Goal: Task Accomplishment & Management: Use online tool/utility

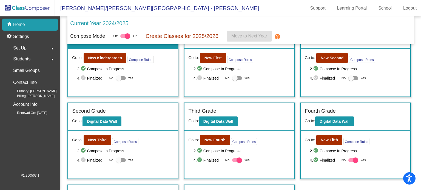
scroll to position [55, 0]
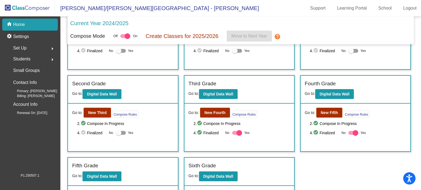
click at [236, 127] on div at bounding box center [238, 132] width 5 height 5
click at [235, 127] on input "Yes" at bounding box center [234, 135] width 0 height 0
checkbox input "false"
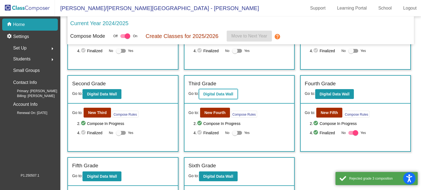
click at [227, 93] on b "Digital Data Wall" at bounding box center [218, 94] width 30 height 4
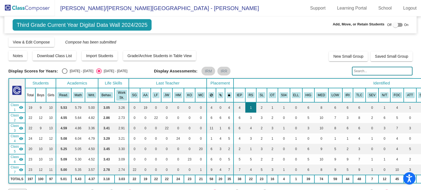
scroll to position [27, 0]
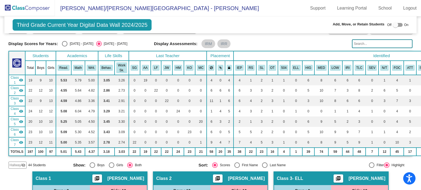
click at [285, 27] on div at bounding box center [395, 24] width 5 height 5
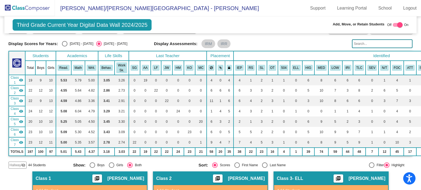
click at [285, 25] on div at bounding box center [399, 24] width 5 height 5
checkbox input "false"
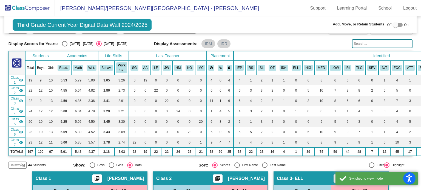
click at [38, 9] on img at bounding box center [27, 8] width 55 height 16
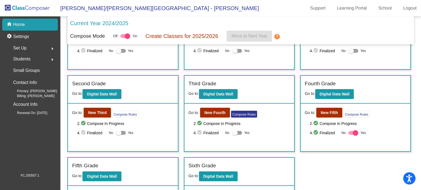
scroll to position [82, 0]
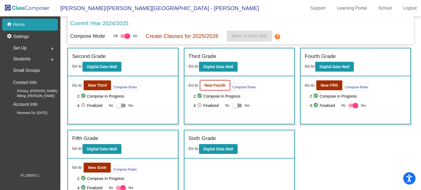
click at [213, 84] on b "New Fourth" at bounding box center [214, 85] width 21 height 4
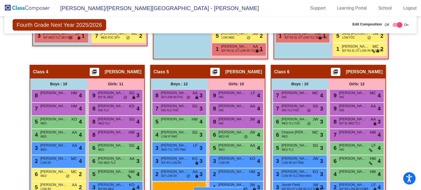
scroll to position [332, 0]
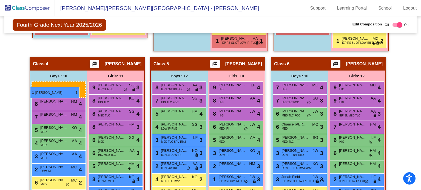
drag, startPoint x: 182, startPoint y: 126, endPoint x: 30, endPoint y: 87, distance: 157.1
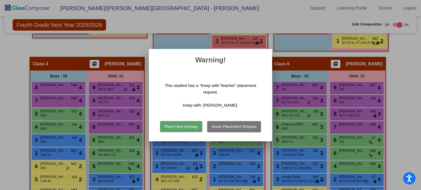
click at [192, 127] on button "Place Here Anyway" at bounding box center [181, 126] width 42 height 11
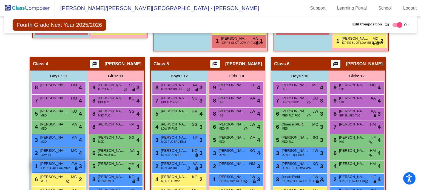
click at [50, 127] on span "IEP RS LOW FOC MM2" at bounding box center [55, 168] width 29 height 4
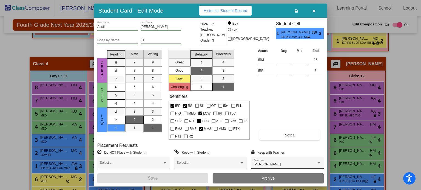
click at [285, 127] on div at bounding box center [318, 162] width 3 height 1
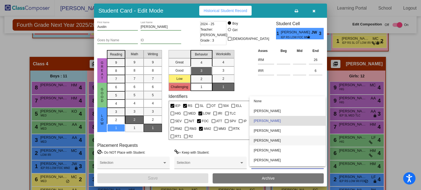
click at [272, 127] on span "[PERSON_NAME]" at bounding box center [287, 141] width 67 height 10
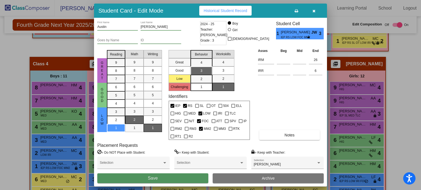
click at [172, 127] on button "Save" at bounding box center [152, 179] width 111 height 10
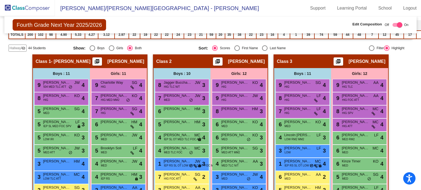
scroll to position [0, 0]
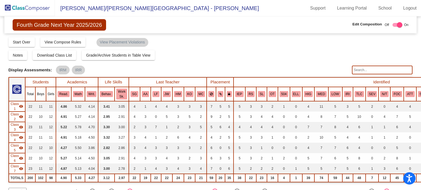
click at [34, 6] on img at bounding box center [27, 8] width 55 height 16
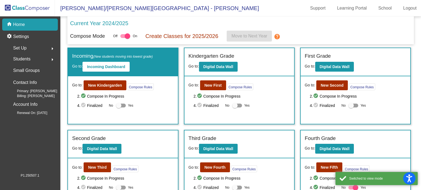
scroll to position [55, 0]
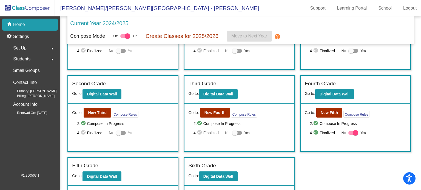
click at [234, 127] on div at bounding box center [234, 132] width 5 height 5
click at [234, 127] on input "Yes" at bounding box center [234, 135] width 0 height 0
checkbox input "true"
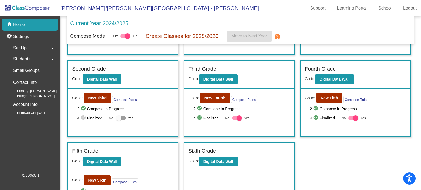
scroll to position [97, 0]
